Goal: Transaction & Acquisition: Purchase product/service

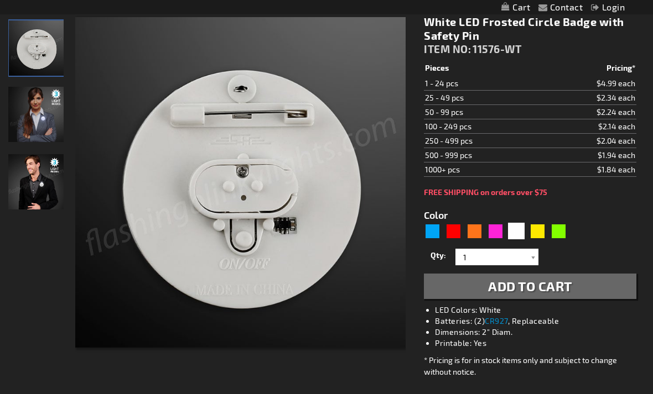
scroll to position [145, 0]
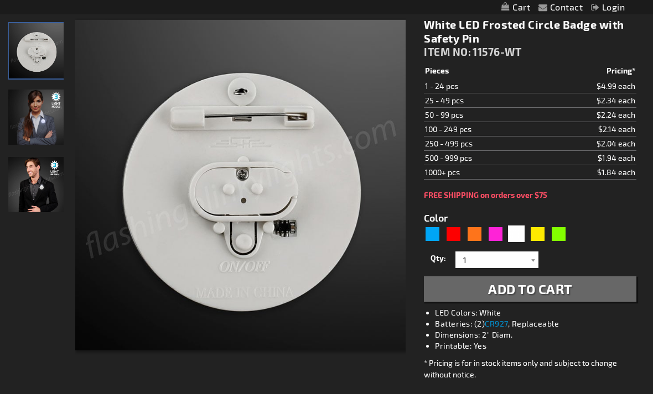
click at [32, 124] on img "Female model displaying White LED Frosted Circle Badge" at bounding box center [35, 117] width 55 height 55
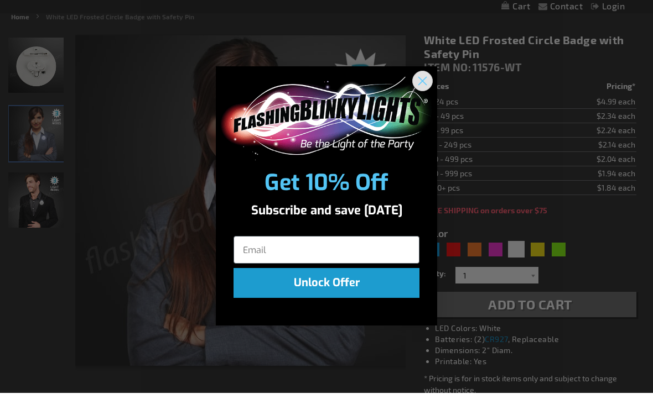
click at [426, 91] on circle "Close dialog" at bounding box center [422, 82] width 18 height 18
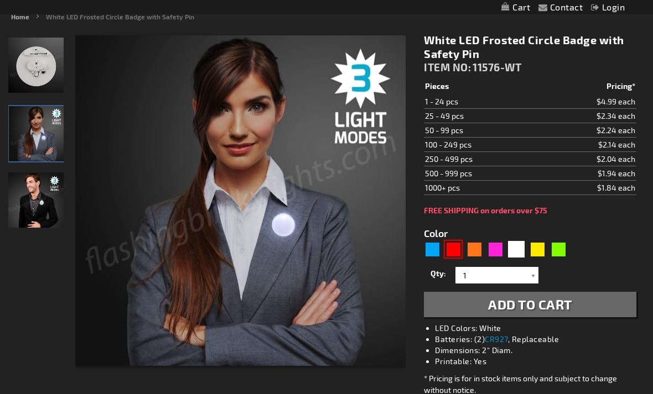
click at [451, 253] on div "Red" at bounding box center [453, 249] width 17 height 17
type input "5641"
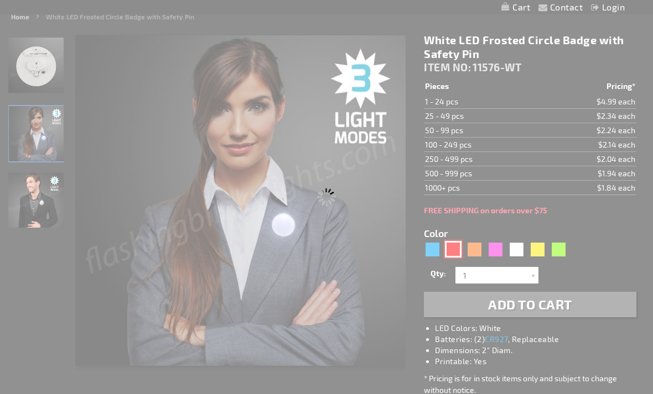
type input "11576-RD"
type input "Customize - Red LED Frosted Circle Badge with Safety Pin - ITEM NO: 11576-RD"
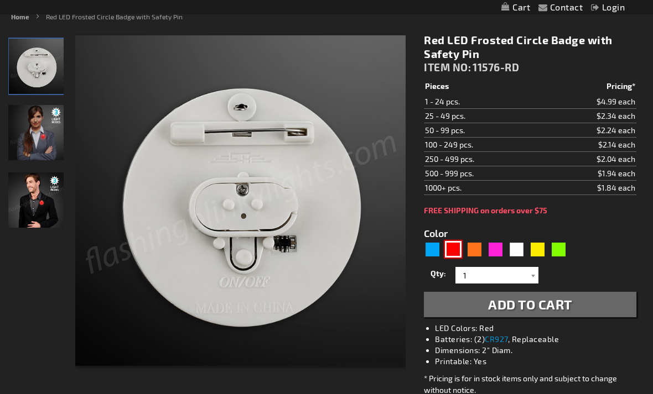
click at [25, 147] on img at bounding box center [35, 132] width 55 height 55
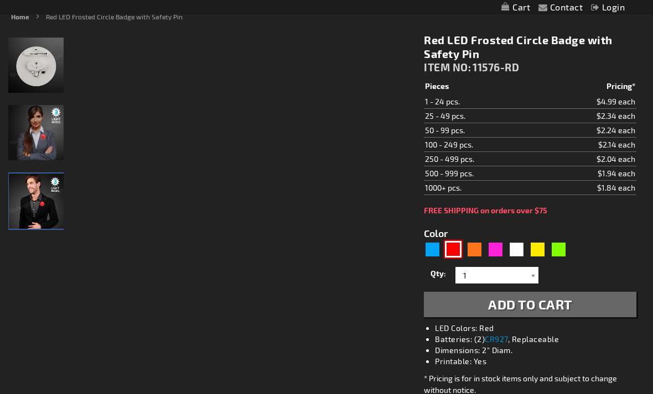
click at [32, 208] on img at bounding box center [36, 201] width 55 height 55
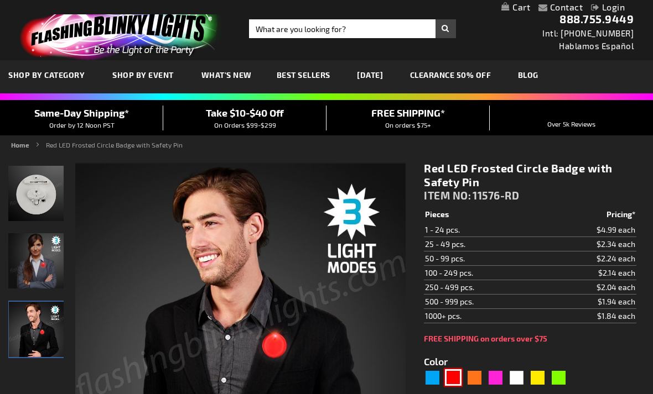
scroll to position [2, 0]
